Goal: Information Seeking & Learning: Check status

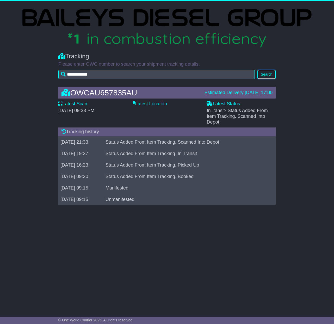
click at [265, 74] on button "Search" at bounding box center [266, 74] width 18 height 9
click at [269, 75] on button "Search" at bounding box center [266, 74] width 18 height 9
